Goal: Entertainment & Leisure: Consume media (video, audio)

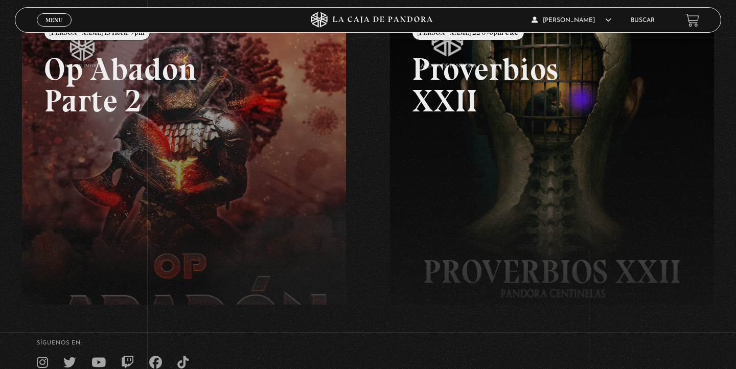
scroll to position [152, 0]
click at [57, 18] on span "Menu" at bounding box center [53, 20] width 17 height 6
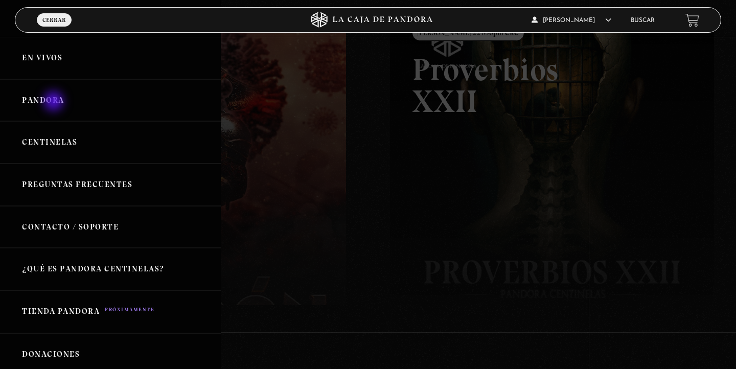
click at [54, 102] on link "Pandora" at bounding box center [110, 100] width 221 height 42
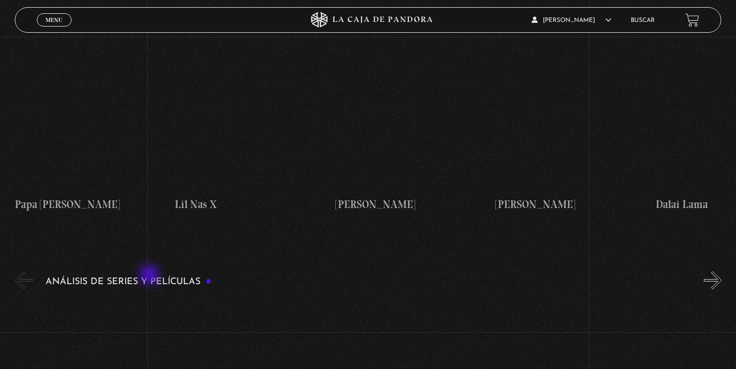
scroll to position [1746, 0]
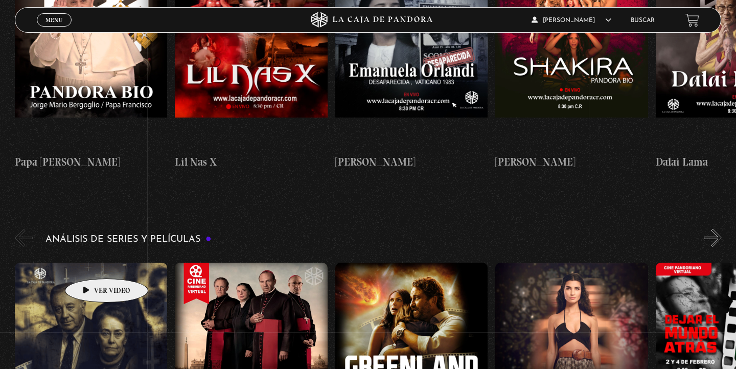
click at [90, 263] on figure at bounding box center [91, 355] width 153 height 184
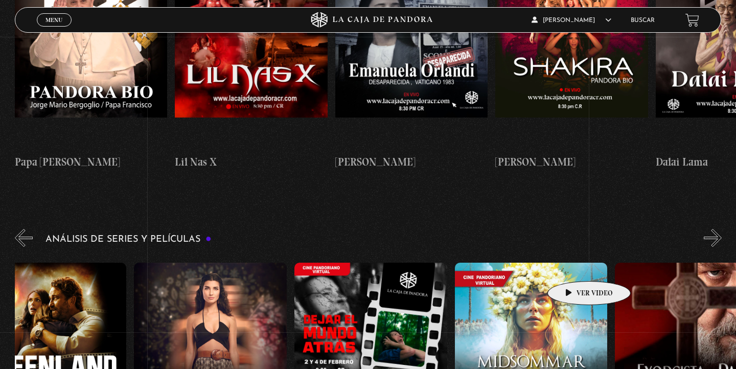
scroll to position [0, 519]
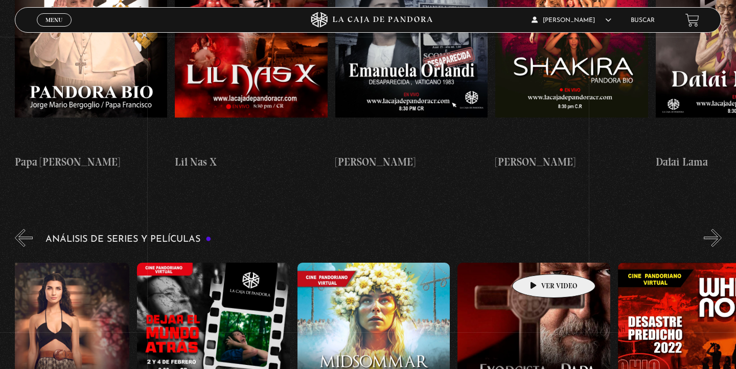
click at [538, 263] on figure at bounding box center [533, 355] width 153 height 184
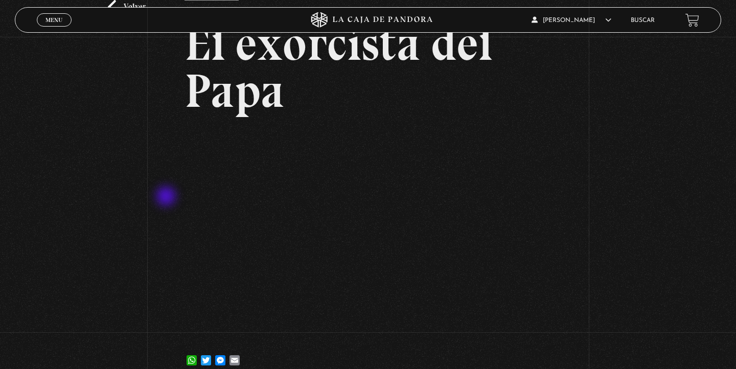
scroll to position [74, 0]
click at [707, 202] on div "Volver 22 agosto, 2023 El exorcista del Papa WhatsApp Twitter Messenger Email" at bounding box center [368, 173] width 736 height 420
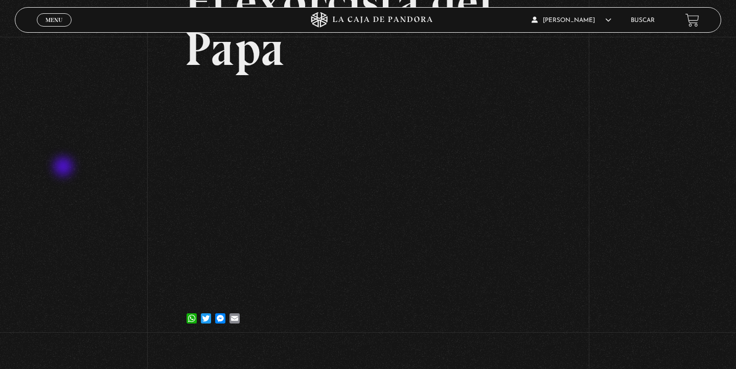
scroll to position [117, 0]
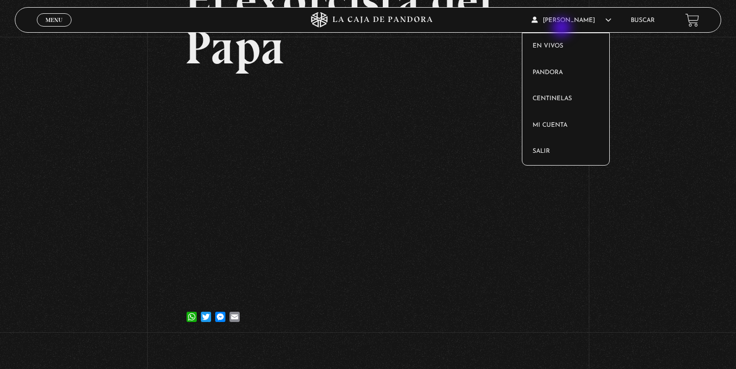
click at [676, 164] on div "Volver 22 agosto, 2023 El exorcista del Papa WhatsApp Twitter Messenger Email" at bounding box center [368, 130] width 736 height 420
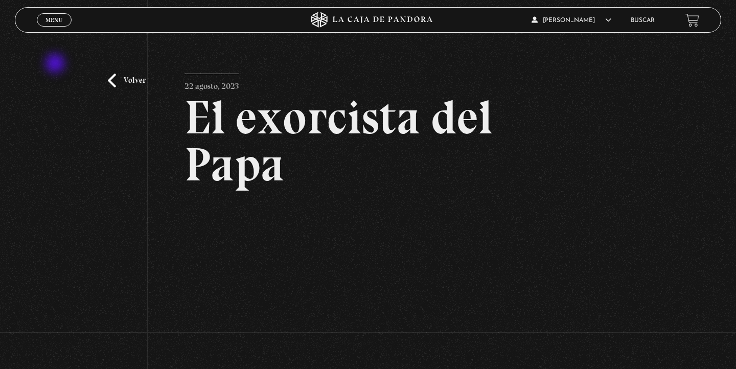
scroll to position [0, 0]
click at [122, 83] on link "Volver" at bounding box center [127, 81] width 38 height 14
